Goal: Task Accomplishment & Management: Manage account settings

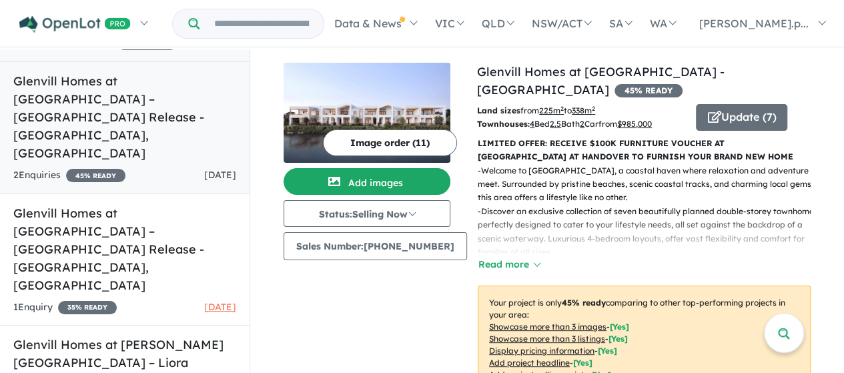
scroll to position [162, 0]
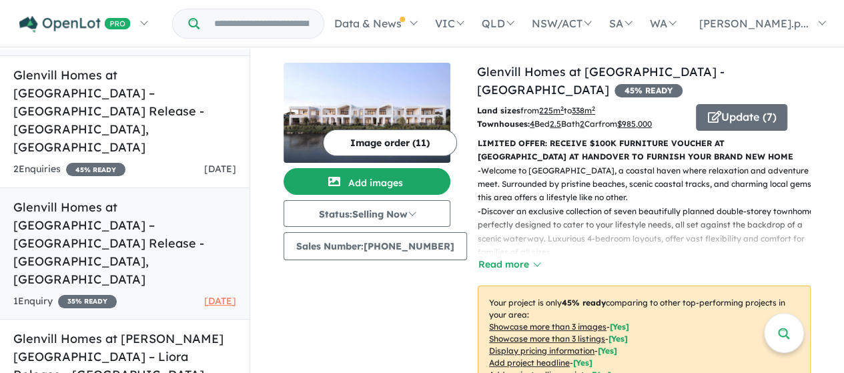
click at [146, 198] on h5 "Glenvill Homes at [GEOGRAPHIC_DATA] – [GEOGRAPHIC_DATA] Release - [GEOGRAPHIC_D…" at bounding box center [124, 243] width 223 height 90
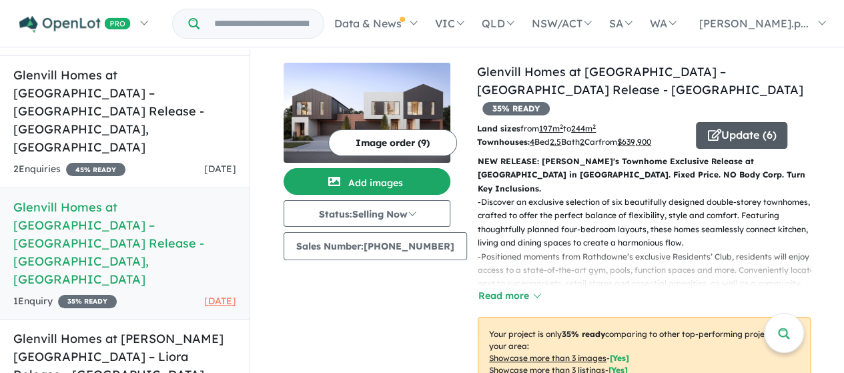
click at [725, 122] on button "Update ( 6 )" at bounding box center [741, 135] width 91 height 27
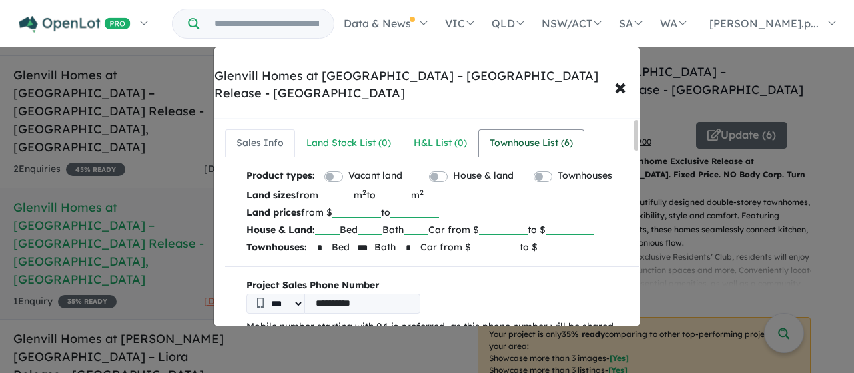
click at [529, 136] on div "Townhouse List ( 6 )" at bounding box center [531, 144] width 83 height 16
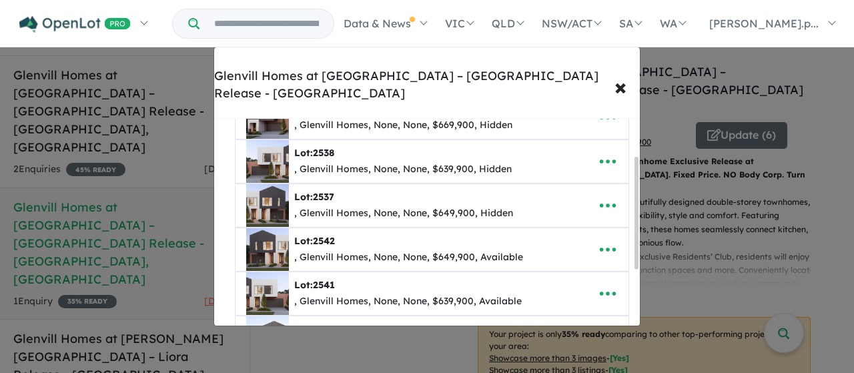
scroll to position [77, 0]
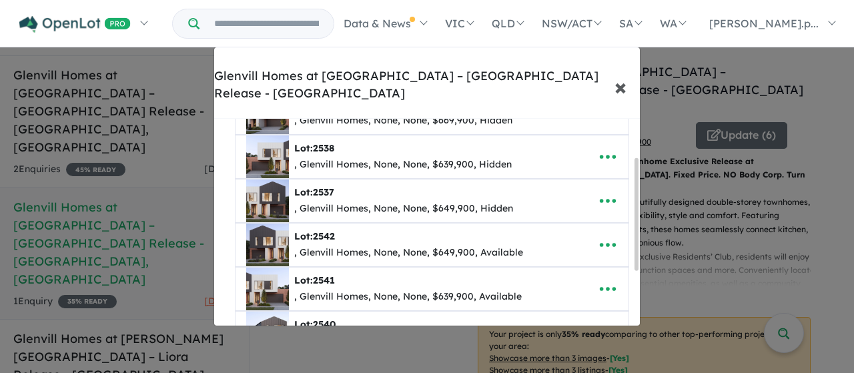
click at [624, 72] on span "×" at bounding box center [621, 86] width 12 height 29
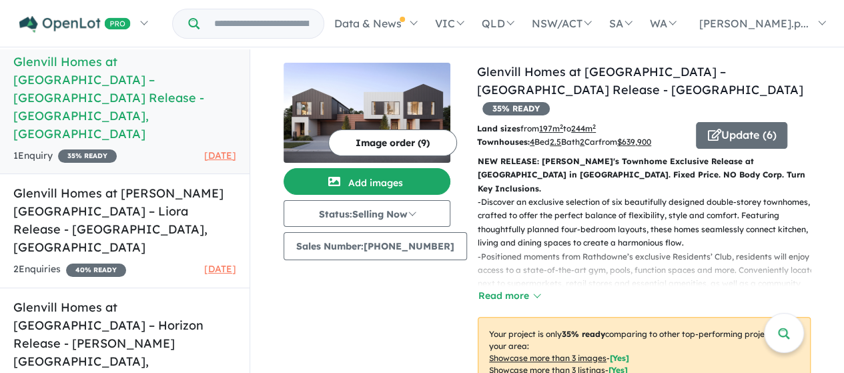
scroll to position [1, 0]
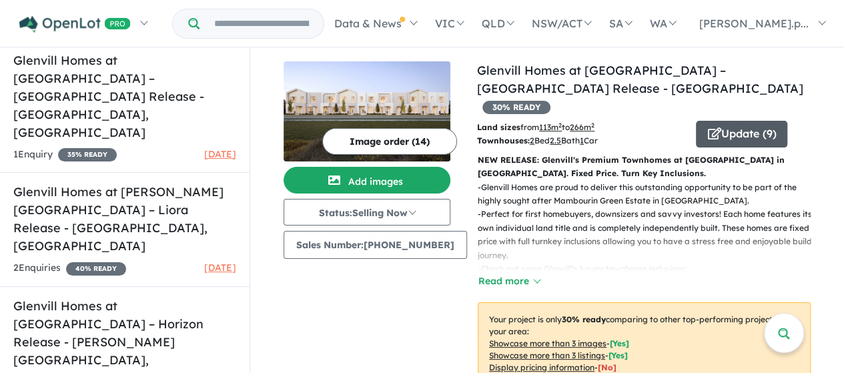
click at [745, 121] on button "Update ( 9 )" at bounding box center [741, 134] width 91 height 27
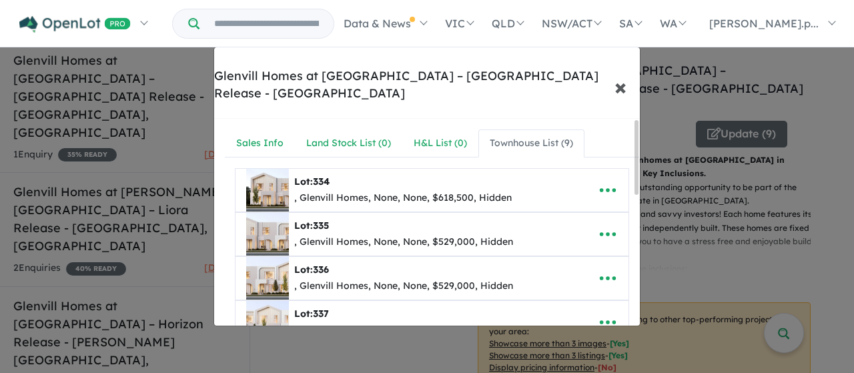
click at [623, 82] on span "×" at bounding box center [621, 86] width 12 height 29
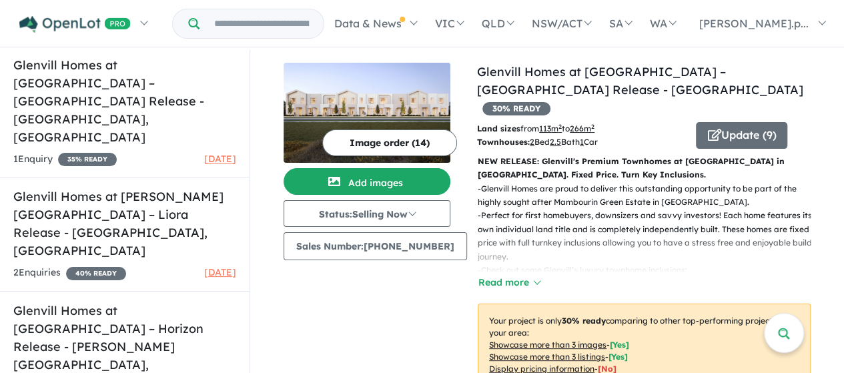
scroll to position [307, 0]
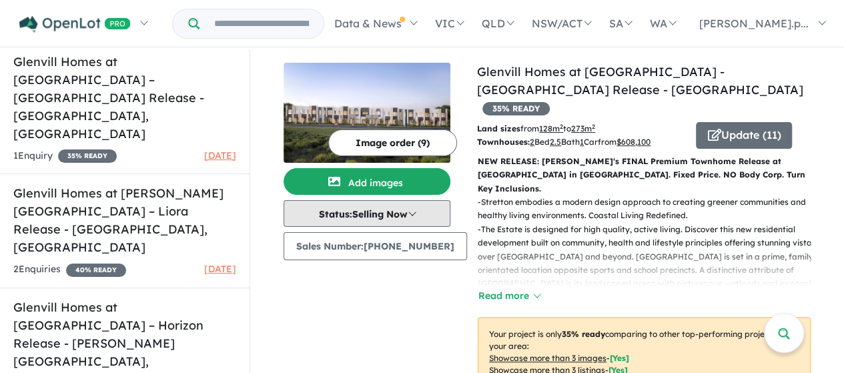
click at [374, 213] on button "Status: Selling Now" at bounding box center [367, 213] width 167 height 27
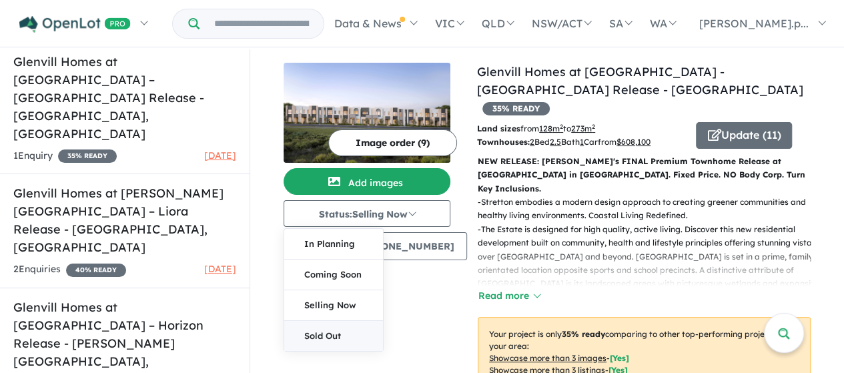
click at [323, 331] on button "Sold Out" at bounding box center [333, 336] width 99 height 30
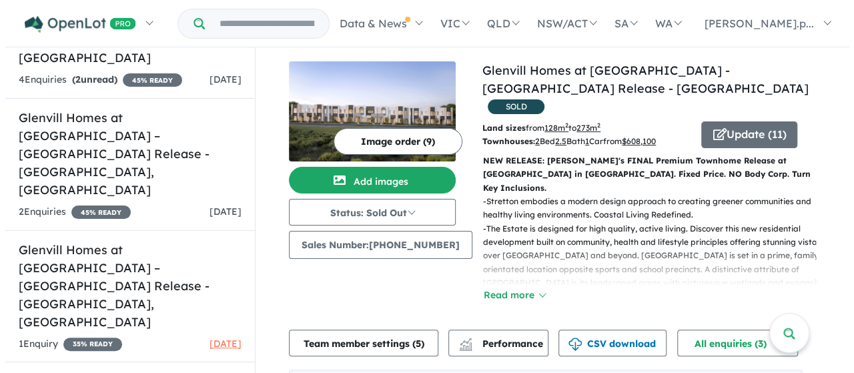
scroll to position [116, 0]
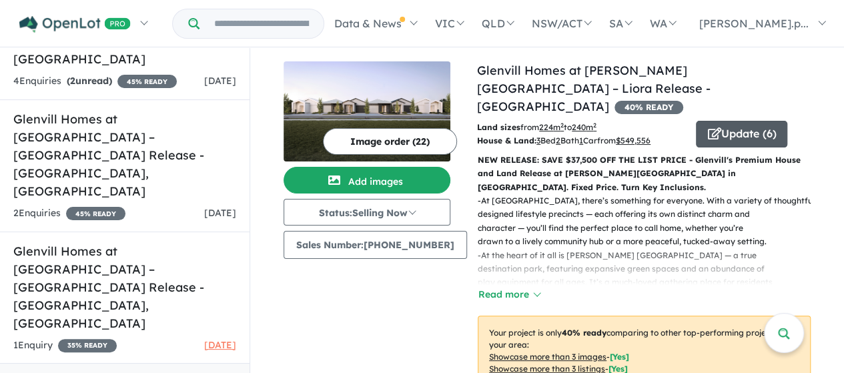
click at [726, 121] on button "Update ( 6 )" at bounding box center [741, 134] width 91 height 27
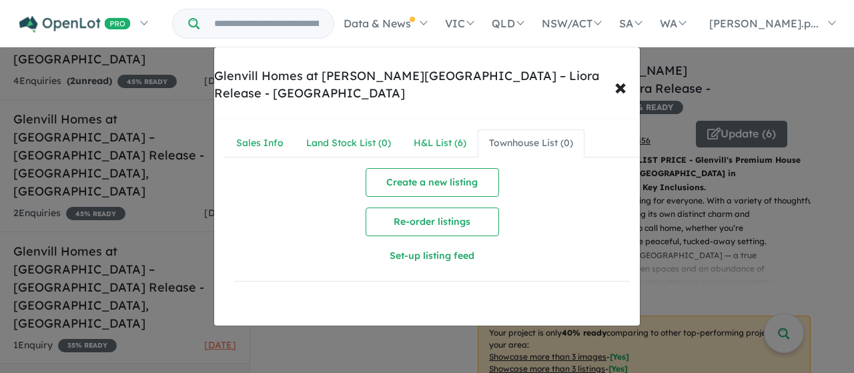
click at [518, 136] on div "Townhouse List ( 0 )" at bounding box center [531, 144] width 84 height 16
click at [442, 136] on div "H&L List ( 6 )" at bounding box center [440, 144] width 53 height 16
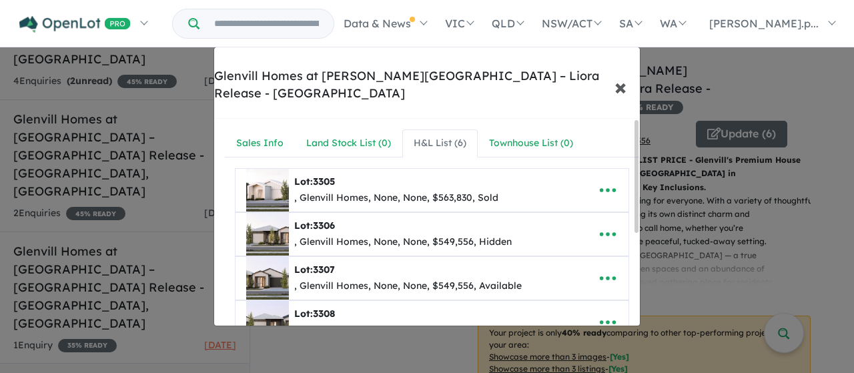
click at [601, 78] on button "× Close" at bounding box center [620, 87] width 39 height 36
